Goal: Information Seeking & Learning: Learn about a topic

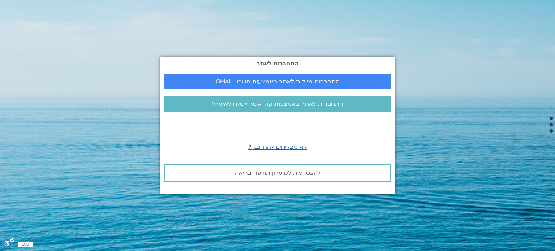
click at [318, 124] on div "התחברות לאתר התחברות מיידית לאתר באמצעות חשבון GMAIL התחברות לאתר באמצעות קוד א…" at bounding box center [277, 126] width 235 height 138
click at [342, 141] on div "התחברות לאתר התחברות מיידית לאתר באמצעות חשבון GMAIL התחברות לאתר באמצעות קוד א…" at bounding box center [277, 126] width 235 height 138
click at [358, 107] on span "התחברות לאתר באמצעות קוד אשר יישלח לאימייל" at bounding box center [277, 104] width 210 height 7
click at [356, 80] on span "התחברות מיידית לאתר באמצעות חשבון GMAIL" at bounding box center [277, 81] width 210 height 7
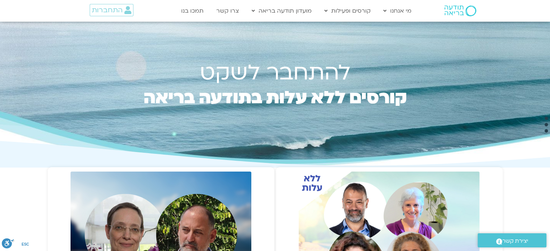
scroll to position [220, 0]
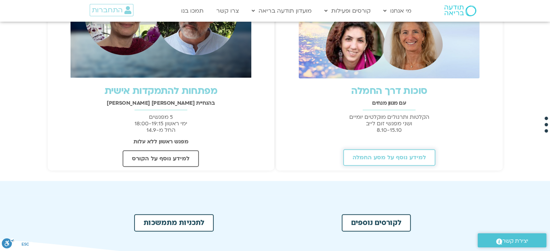
click at [388, 156] on span "למידע נוסף על מסע החמלה" at bounding box center [389, 157] width 73 height 7
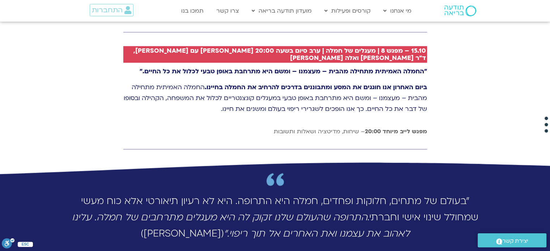
scroll to position [1883, 0]
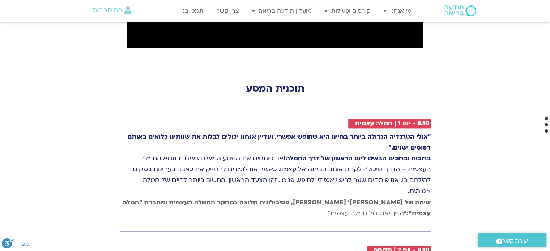
scroll to position [1004, 0]
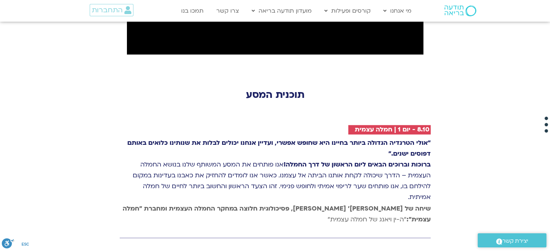
click at [329, 139] on strong ""אולי הטרגדיה הגדולה ביותר בחיינו היא שחופש אפשרי, ועדיין אנחנו יכולים לבלות את…" at bounding box center [278, 148] width 303 height 19
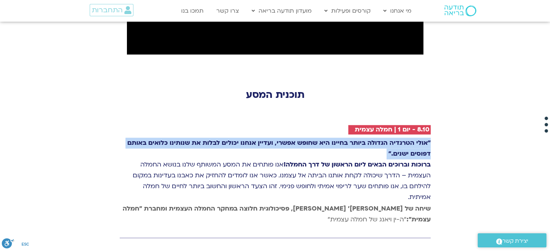
click at [329, 139] on strong ""אולי הטרגדיה הגדולה ביותר בחיינו היא שחופש אפשרי, ועדיין אנחנו יכולים לבלות את…" at bounding box center [278, 148] width 303 height 19
click at [338, 139] on strong ""אולי הטרגדיה הגדולה ביותר בחיינו היא שחופש אפשרי, ועדיין אנחנו יכולים לבלות את…" at bounding box center [278, 148] width 303 height 19
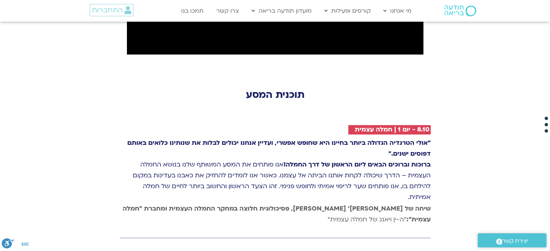
click at [349, 138] on p ""אולי הטרגדיה הגדולה ביותר בחיינו היא שחופש אפשרי, ועדיין אנחנו יכולים לבלות את…" at bounding box center [275, 170] width 311 height 65
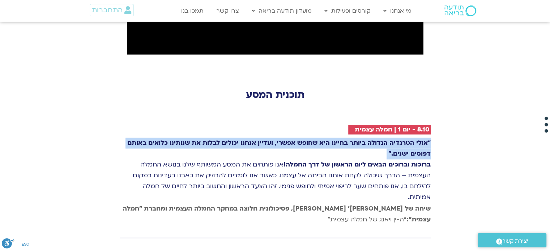
click at [349, 138] on p ""אולי הטרגדיה הגדולה ביותר בחיינו היא שחופש אפשרי, ועדיין אנחנו יכולים לבלות את…" at bounding box center [275, 170] width 311 height 65
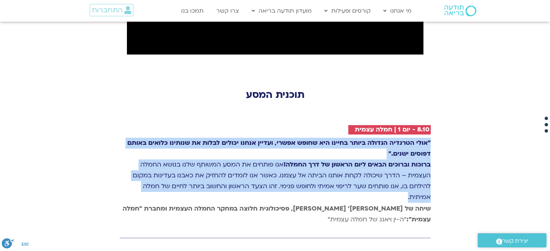
drag, startPoint x: 349, startPoint y: 96, endPoint x: 352, endPoint y: 109, distance: 13.3
click at [352, 138] on p ""אולי הטרגדיה הגדולה ביותר בחיינו היא שחופש אפשרי, ועדיין אנחנו יכולים לבלות את…" at bounding box center [275, 170] width 311 height 65
click at [352, 161] on strong "ברוכות וברוכים הבאים ליום הראשון של דרך החמלה!" at bounding box center [356, 165] width 147 height 8
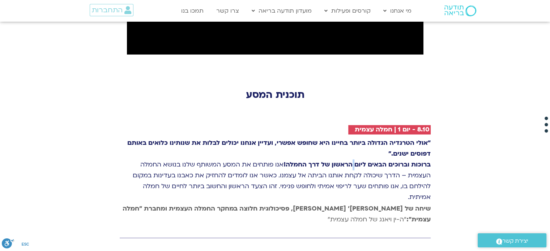
click at [352, 161] on strong "ברוכות וברוכים הבאים ליום הראשון של דרך החמלה!" at bounding box center [356, 165] width 147 height 8
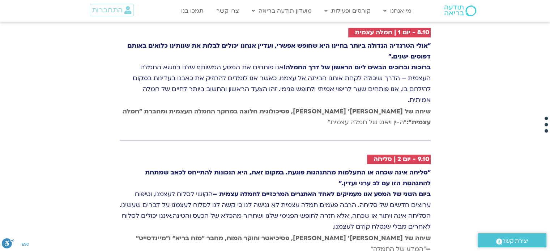
scroll to position [1101, 0]
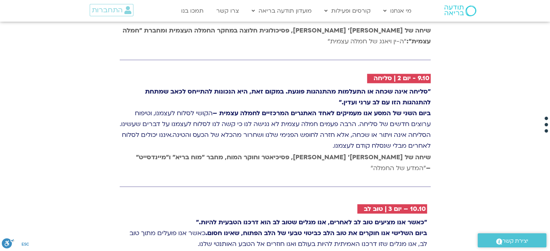
scroll to position [1182, 0]
click at [323, 86] on p ""סליחה אינה שכחה או התעלמות מהתנהגות פוגעת. במקום זאת, היא הנכונות להתייחס לכאב…" at bounding box center [275, 118] width 311 height 65
click at [338, 86] on p ""סליחה אינה שכחה או התעלמות מהתנהגות פוגעת. במקום זאת, היא הנכונות להתייחס לכאב…" at bounding box center [275, 118] width 311 height 65
